Goal: Navigation & Orientation: Go to known website

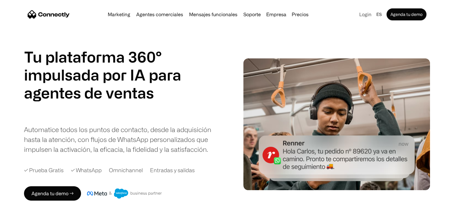
click at [361, 17] on link "Login" at bounding box center [365, 14] width 17 height 8
click at [355, 15] on nav "Marketing Agentes comerciales Mensajes funcionales Soporte Empresa Sobre Nosotr…" at bounding box center [227, 14] width 399 height 12
click at [368, 12] on link "Login" at bounding box center [365, 14] width 17 height 8
